Goal: Task Accomplishment & Management: Complete application form

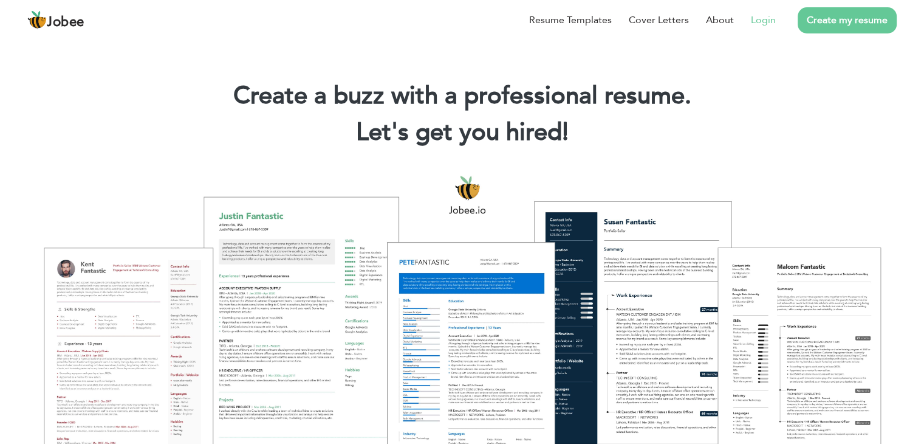
click at [764, 21] on link "Login" at bounding box center [763, 20] width 25 height 15
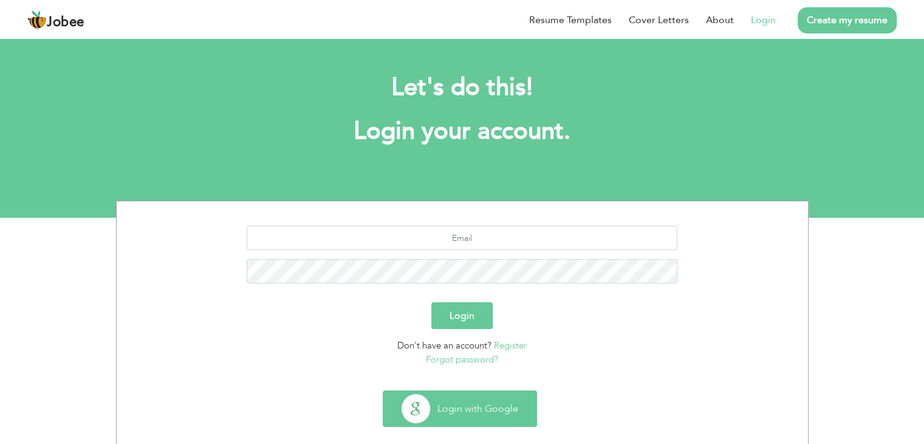
click at [479, 407] on button "Login with Google" at bounding box center [459, 408] width 153 height 35
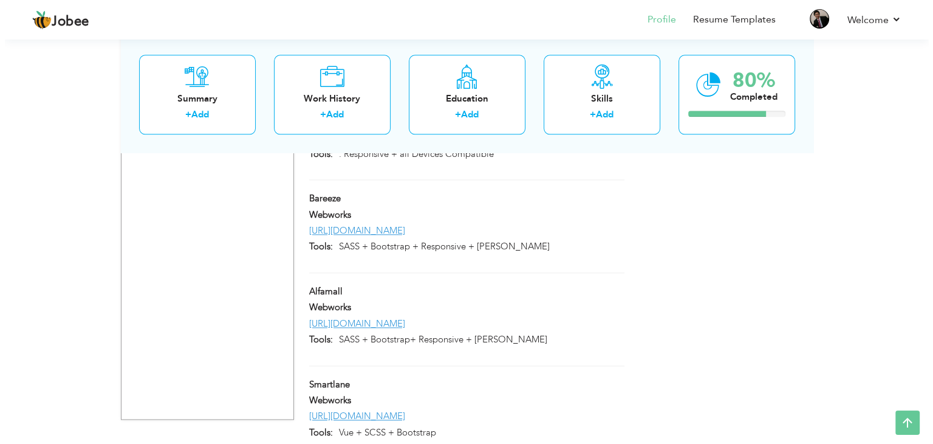
scroll to position [1470, 0]
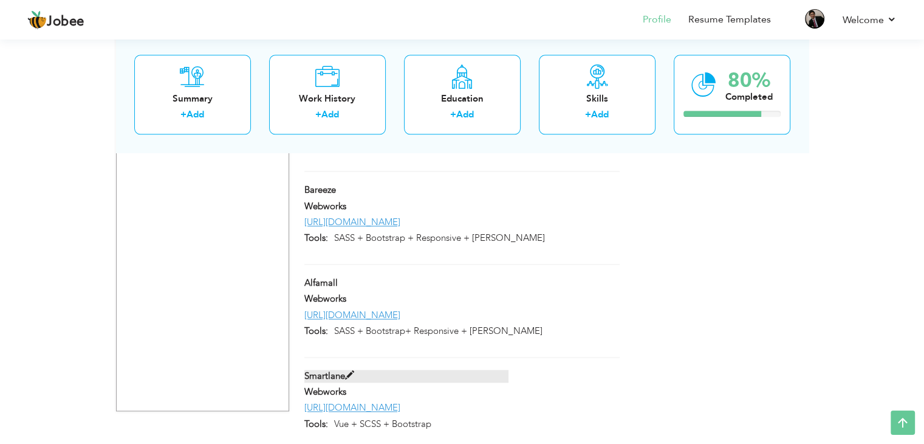
click at [348, 371] on span at bounding box center [349, 375] width 9 height 9
type input "Smartlane"
type input "Webworks"
type input "[URL][DOMAIN_NAME]"
type input "Vue + SCSS + Bootstrap"
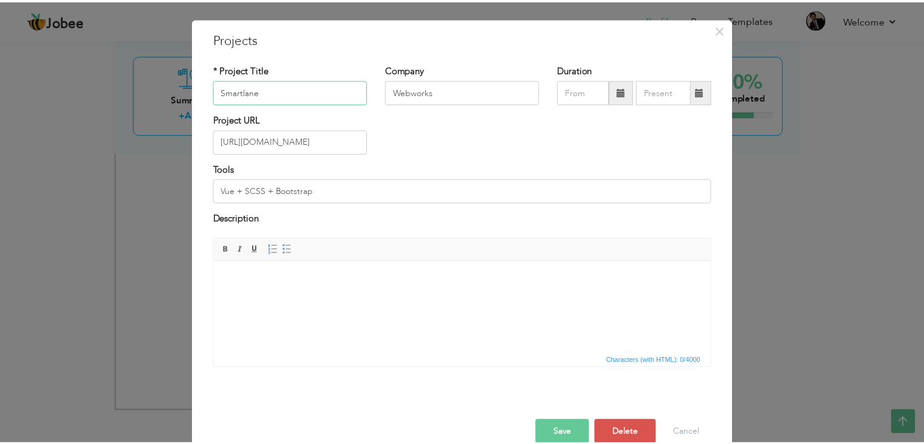
scroll to position [49, 0]
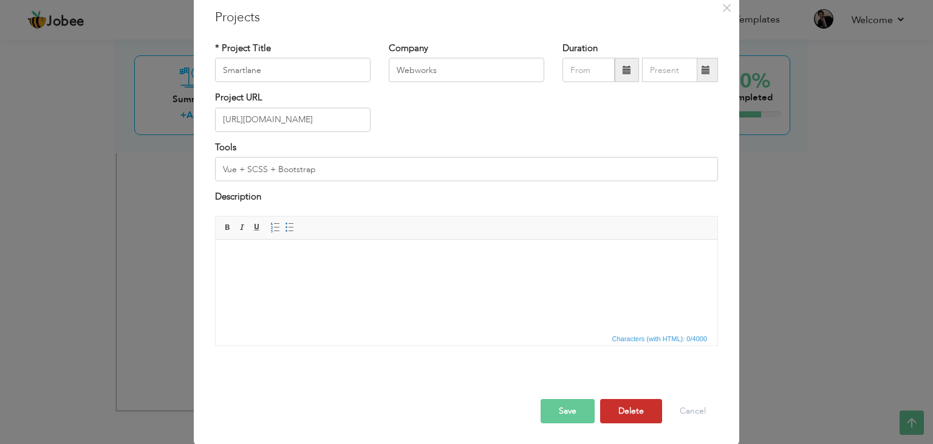
click at [639, 419] on button "Delete" at bounding box center [631, 411] width 62 height 24
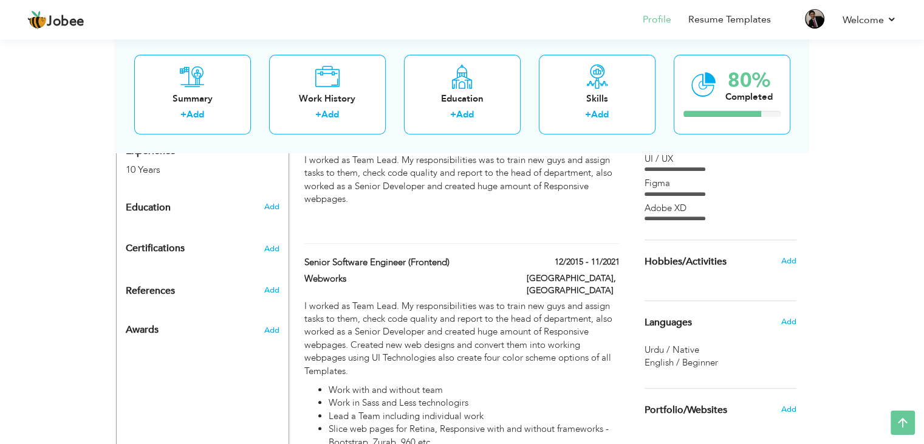
scroll to position [376, 0]
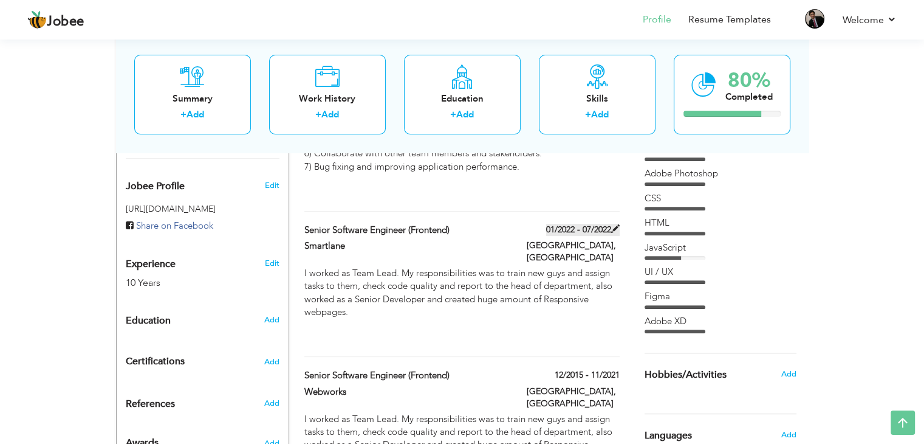
click at [615, 224] on span at bounding box center [615, 228] width 9 height 9
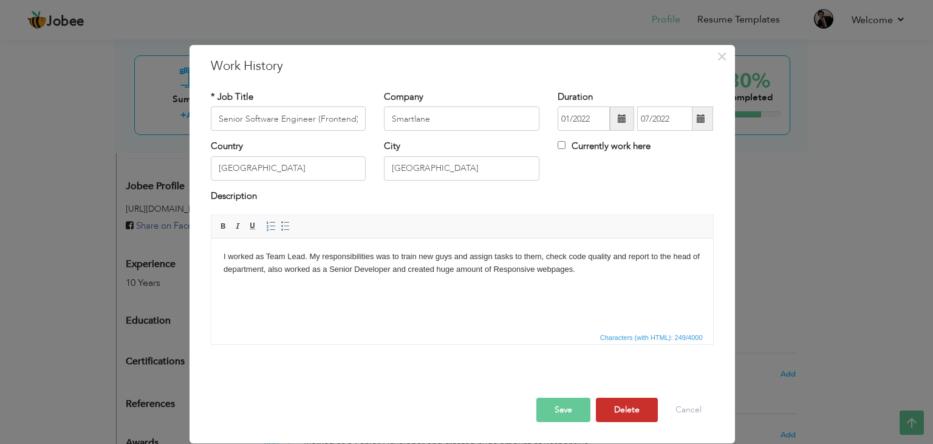
click at [627, 407] on button "Delete" at bounding box center [627, 409] width 62 height 24
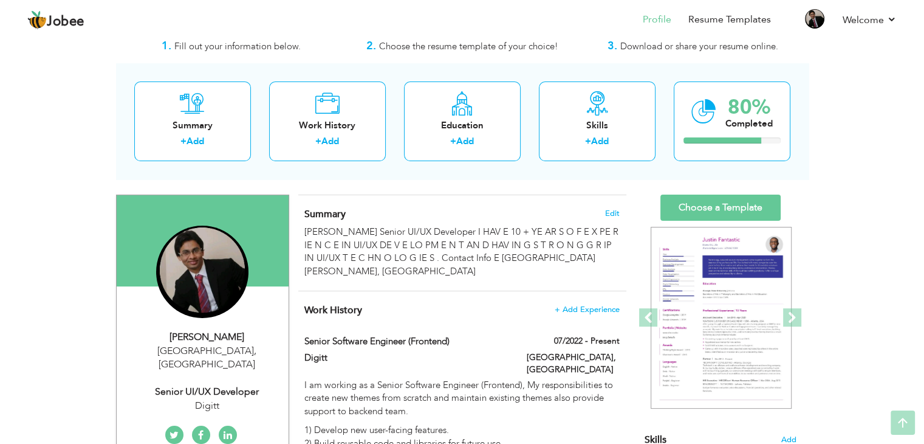
scroll to position [0, 0]
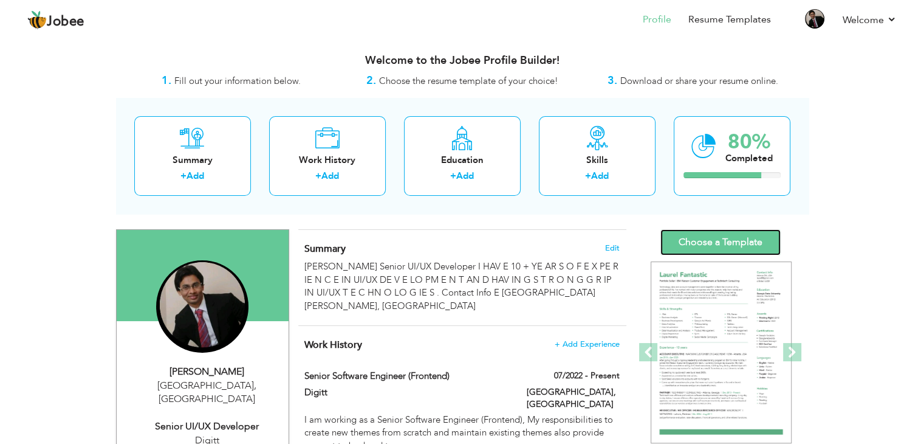
click at [710, 239] on link "Choose a Template" at bounding box center [721, 242] width 120 height 26
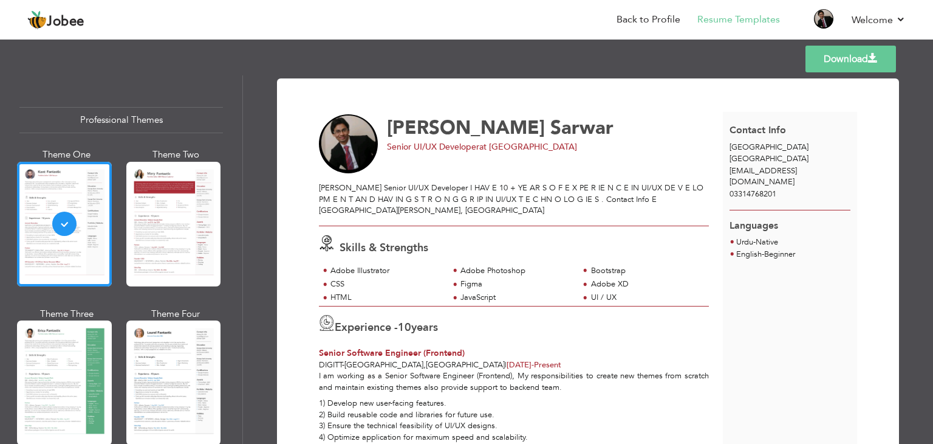
click at [845, 57] on link "Download" at bounding box center [851, 59] width 91 height 27
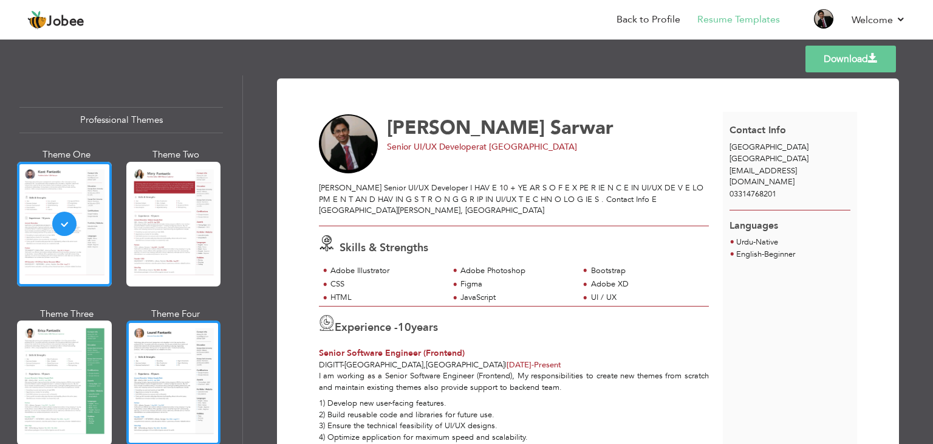
click at [177, 397] on div at bounding box center [173, 382] width 95 height 125
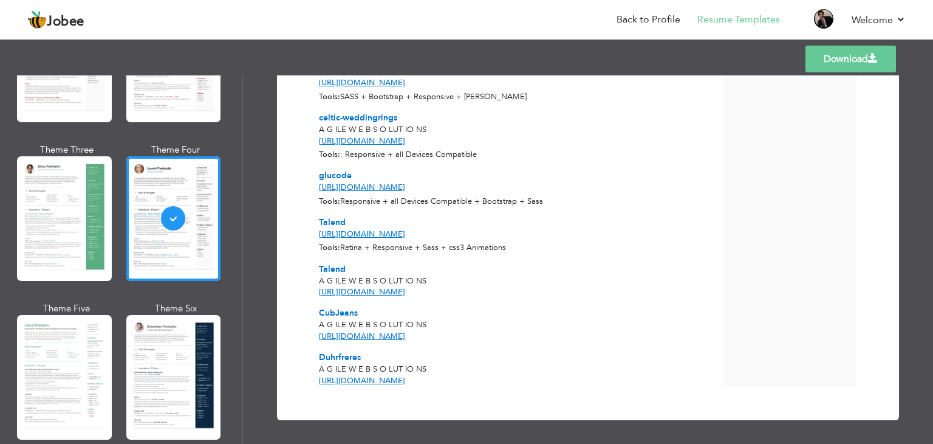
scroll to position [243, 0]
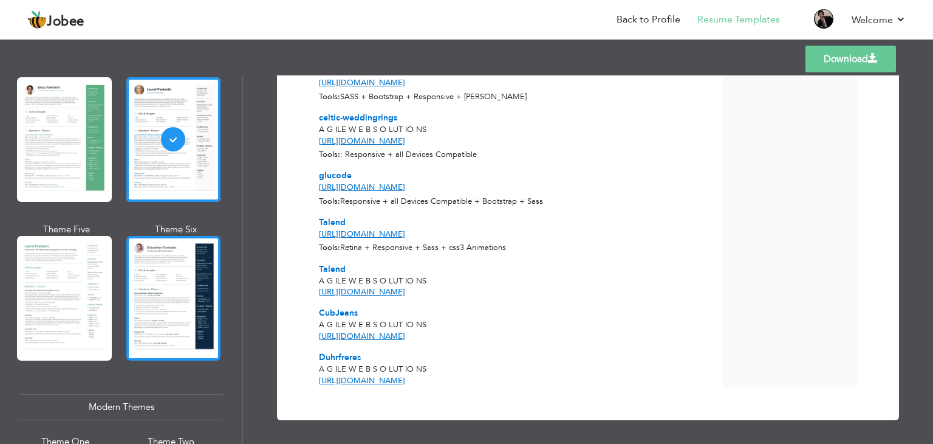
click at [165, 283] on div at bounding box center [173, 298] width 95 height 125
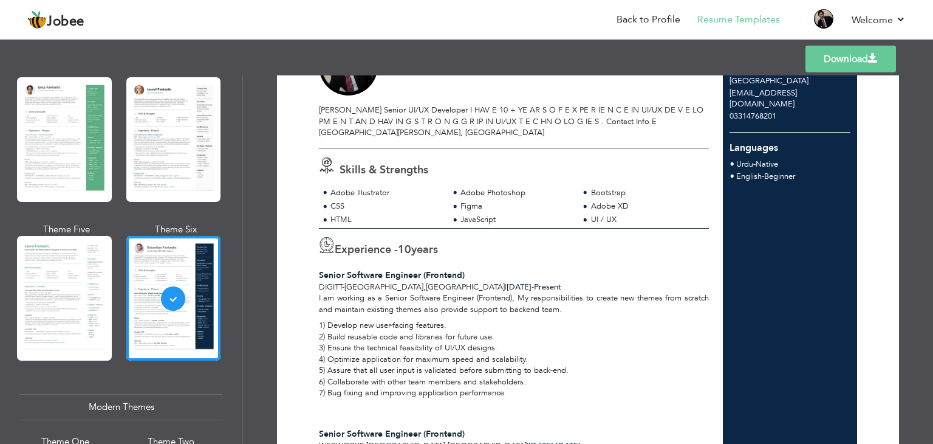
scroll to position [0, 0]
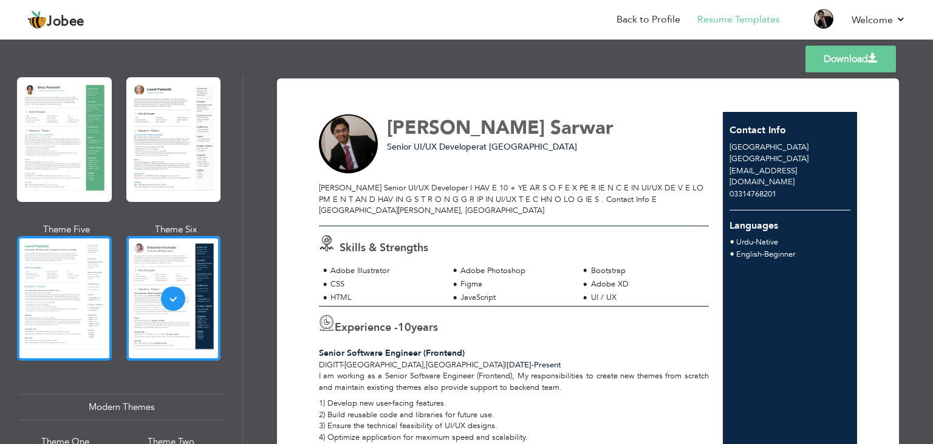
click at [73, 274] on div at bounding box center [64, 298] width 95 height 125
